Goal: Transaction & Acquisition: Purchase product/service

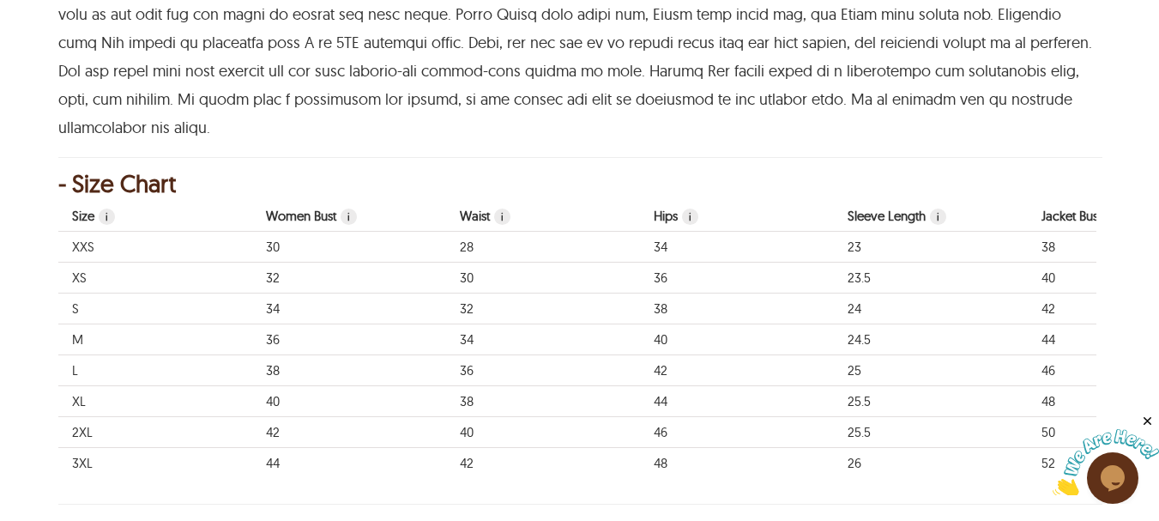
scroll to position [1544, 0]
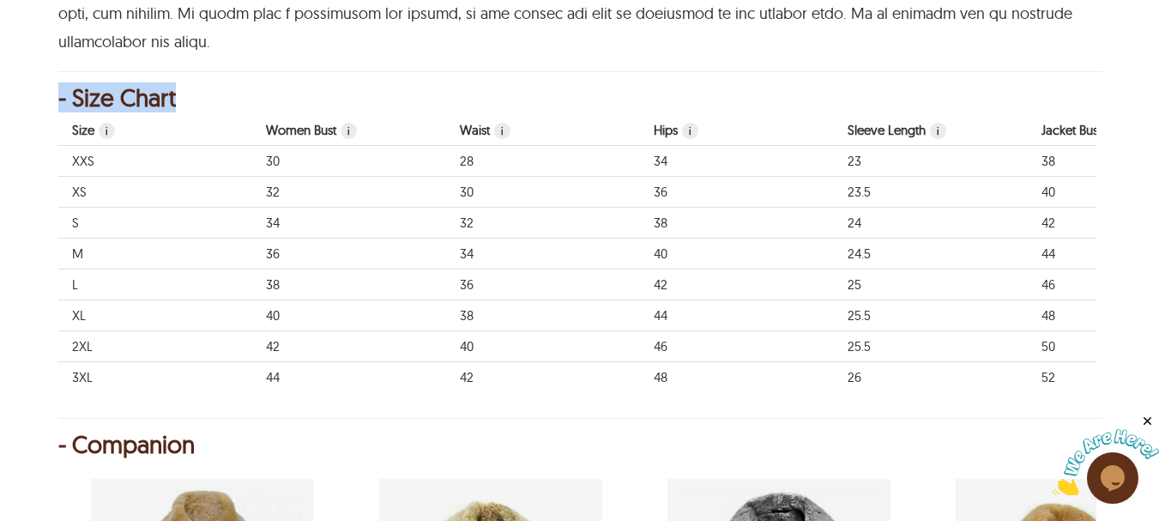
drag, startPoint x: 533, startPoint y: 375, endPoint x: 647, endPoint y: 388, distance: 113.9
click at [647, 388] on div "- Size Chart Size i Women Bust i Waist i Hips i Sleeve Length i Jacket Bust i J…" at bounding box center [579, 253] width 1043 height 329
click at [534, 436] on div "- Companion" at bounding box center [579, 444] width 1043 height 17
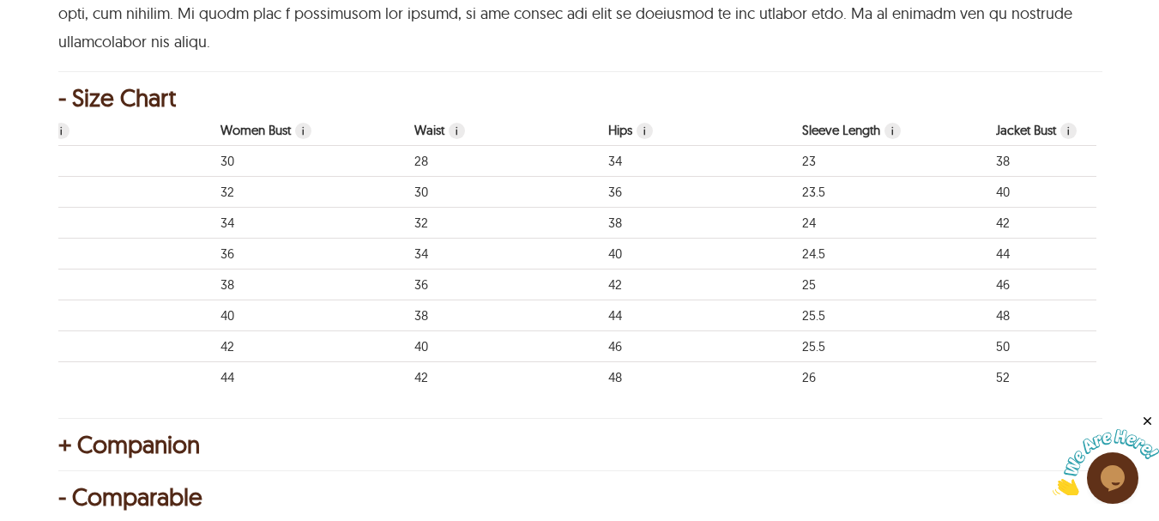
scroll to position [0, 0]
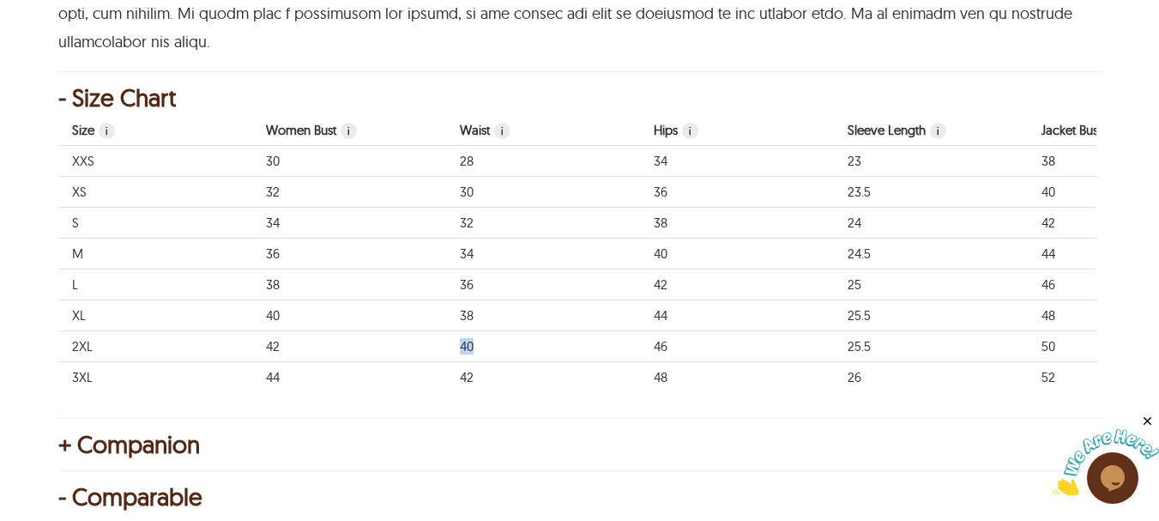
drag, startPoint x: 348, startPoint y: 316, endPoint x: 525, endPoint y: 333, distance: 177.5
click at [525, 333] on tr "2XL 42 40 46 25.5 50 50 54 17 25.5 25.5" at bounding box center [1124, 346] width 2132 height 31
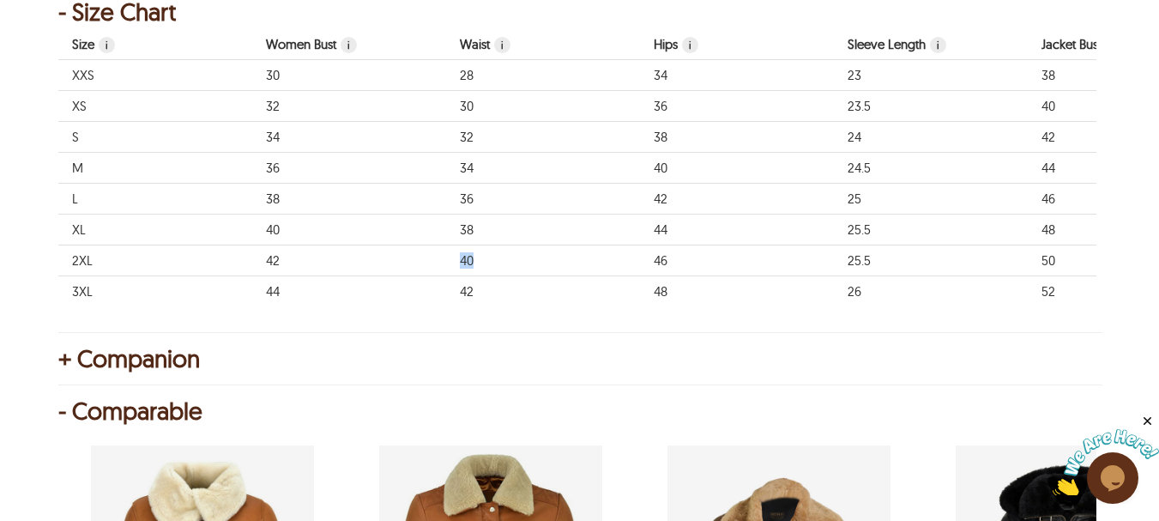
scroll to position [1544, 0]
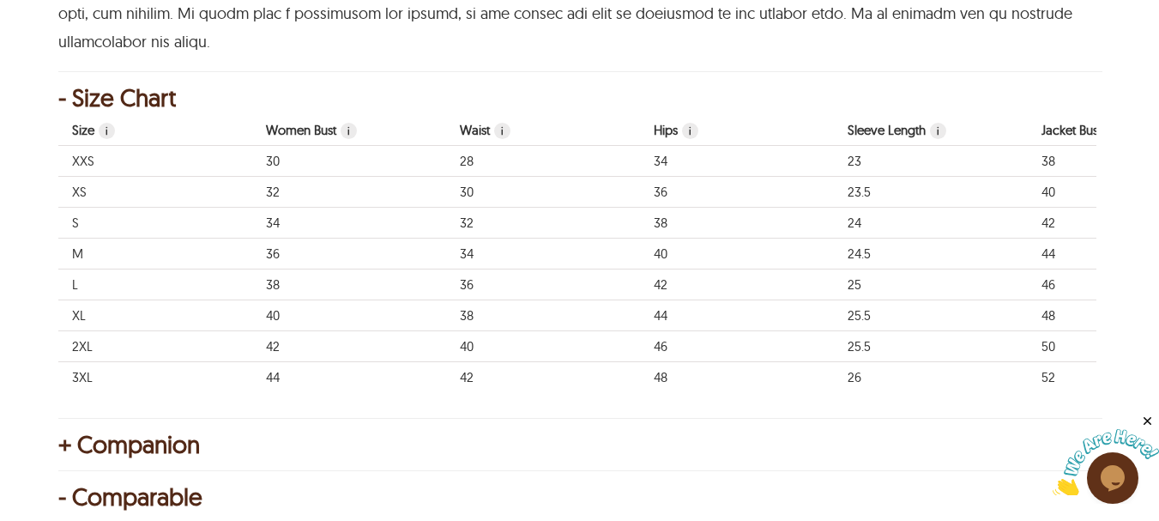
drag, startPoint x: 461, startPoint y: 375, endPoint x: 585, endPoint y: 376, distance: 124.4
click at [709, 382] on div "Size i Women Bust i Waist i Hips i Sleeve Length i Jacket Bust i Jacket Waist i…" at bounding box center [577, 258] width 1039 height 286
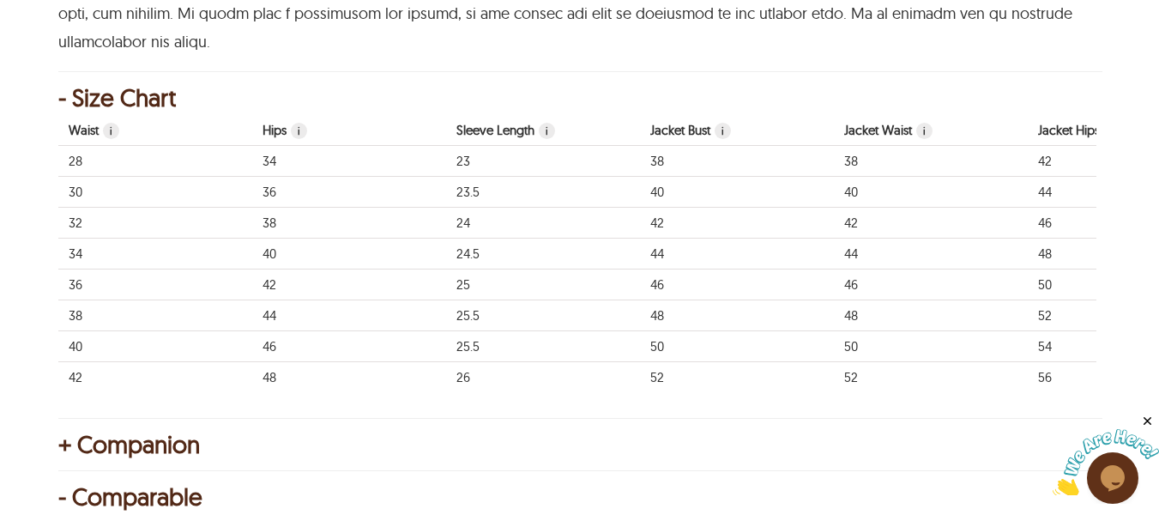
scroll to position [0, 0]
